Goal: Task Accomplishment & Management: Manage account settings

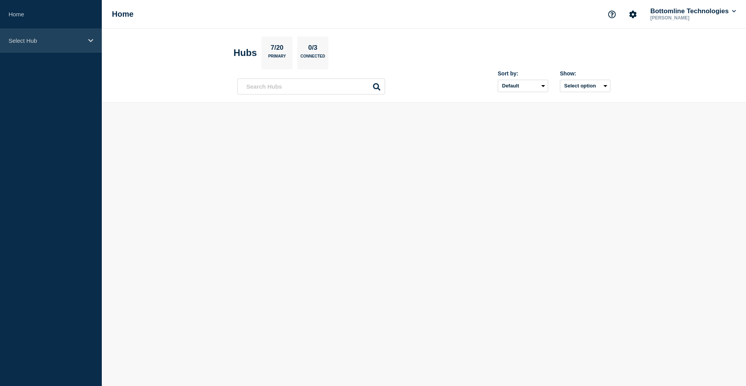
click at [30, 48] on div "Select Hub" at bounding box center [51, 41] width 102 height 24
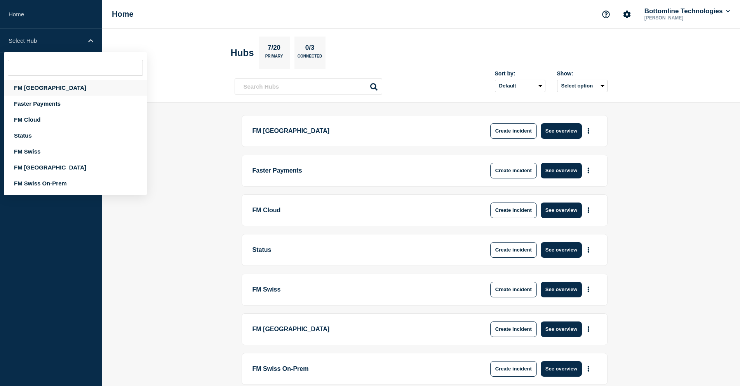
click at [28, 86] on div "FM [GEOGRAPHIC_DATA]" at bounding box center [75, 88] width 143 height 16
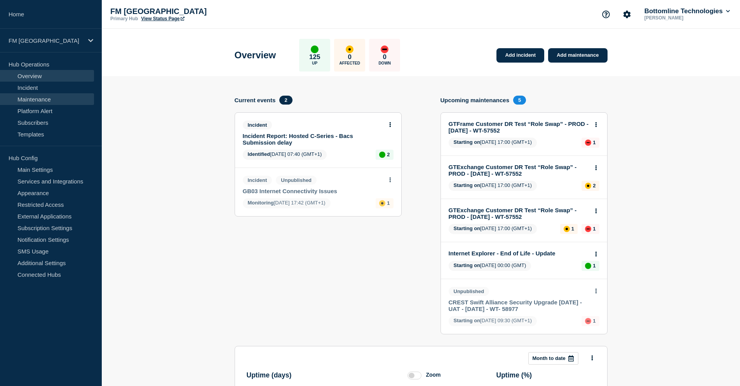
drag, startPoint x: 44, startPoint y: 99, endPoint x: 49, endPoint y: 100, distance: 5.1
click at [44, 99] on link "Maintenance" at bounding box center [47, 99] width 94 height 12
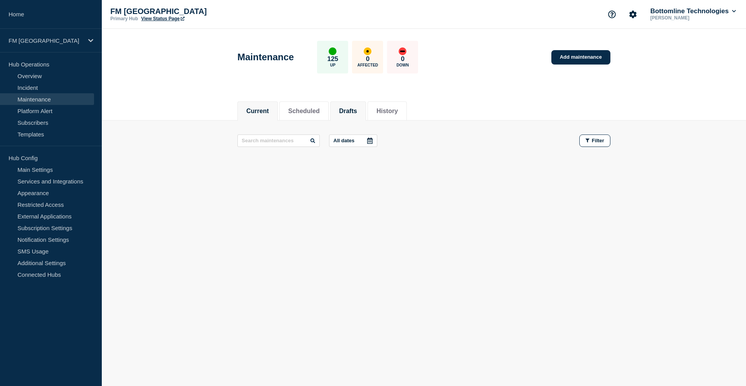
click at [358, 103] on li "Drafts" at bounding box center [348, 110] width 36 height 19
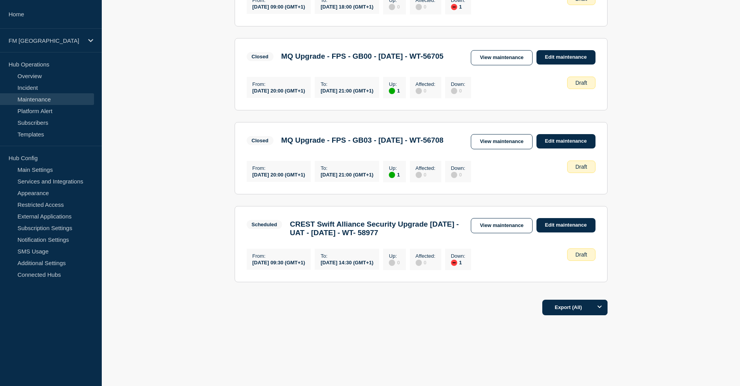
scroll to position [599, 0]
